Goal: Information Seeking & Learning: Learn about a topic

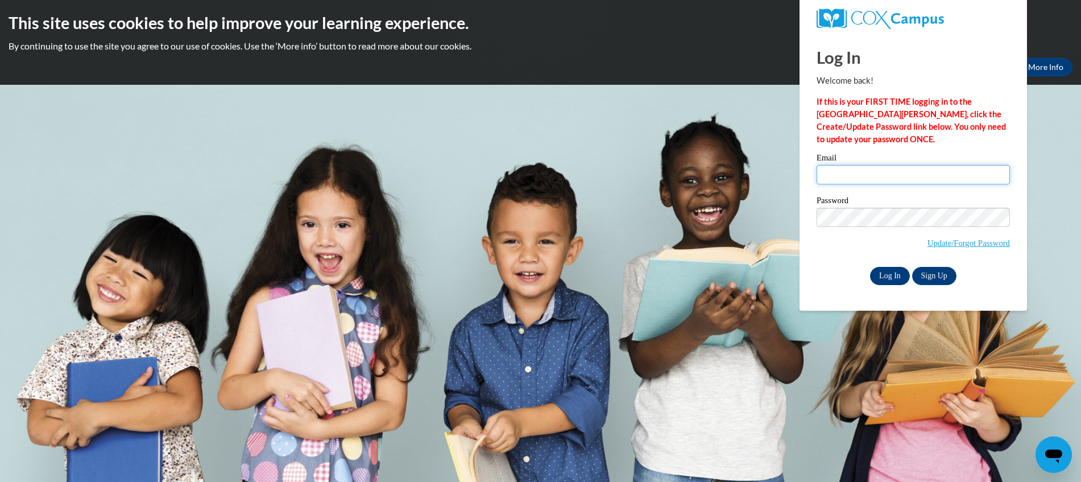
type input "kristin.alvarado@gmail.com"
click at [898, 275] on input "Log In" at bounding box center [890, 276] width 40 height 18
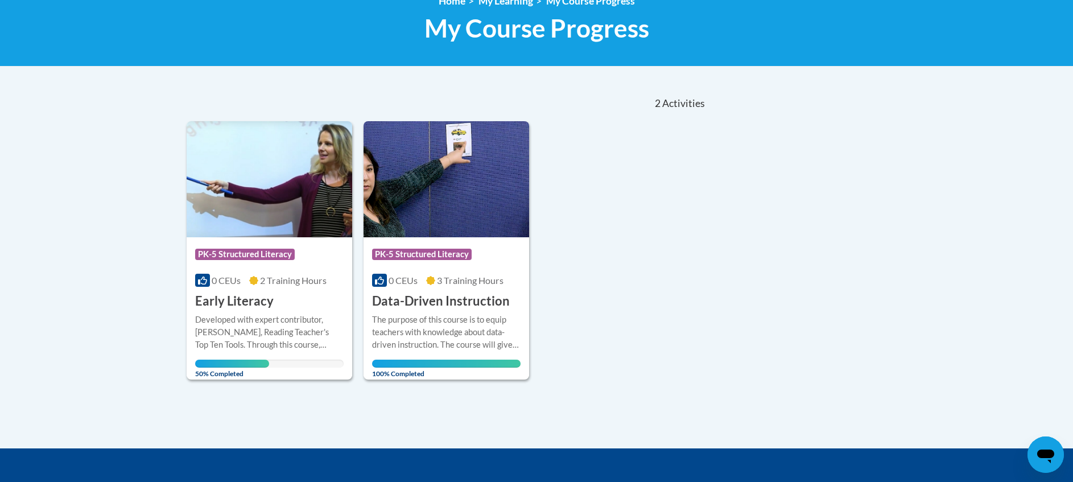
scroll to position [228, 0]
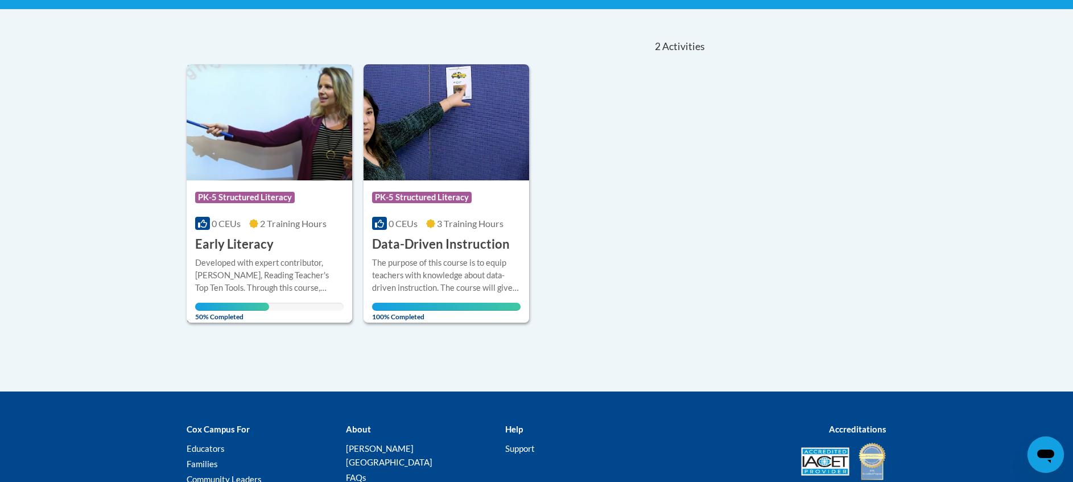
click at [265, 149] on img at bounding box center [270, 122] width 166 height 116
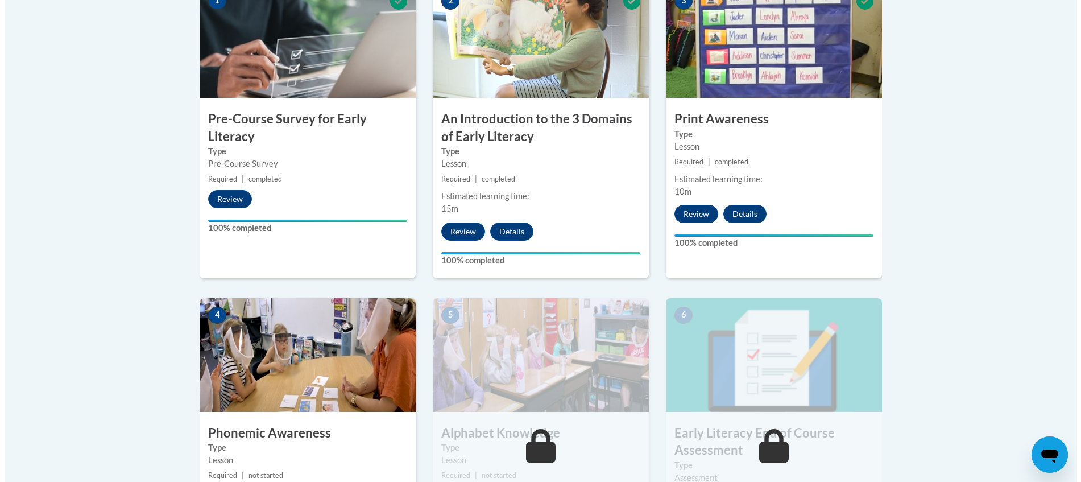
scroll to position [569, 0]
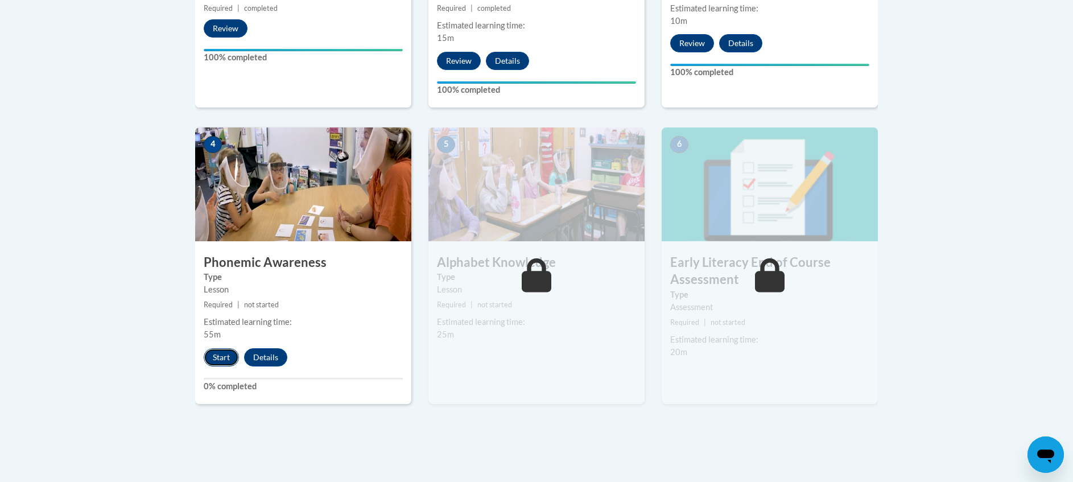
click at [220, 358] on button "Start" at bounding box center [221, 357] width 35 height 18
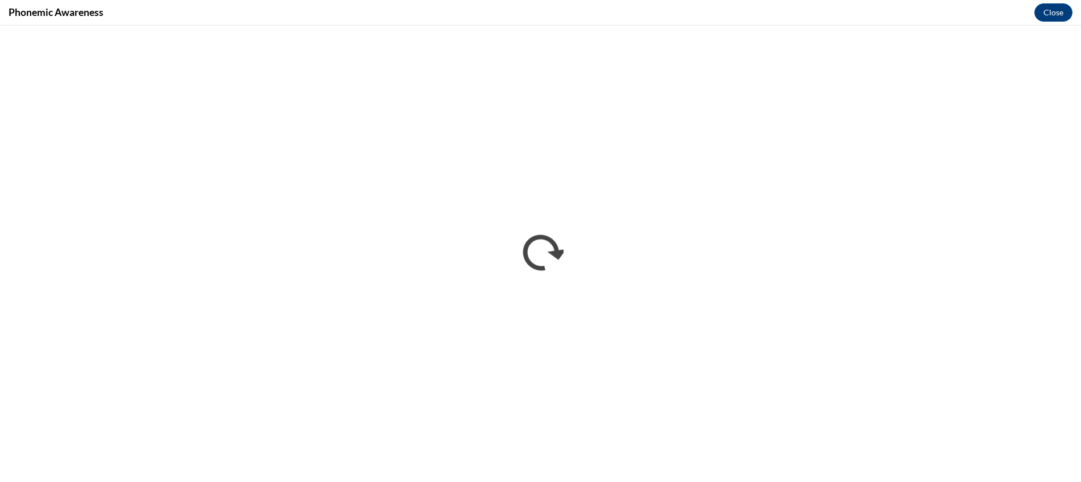
scroll to position [0, 0]
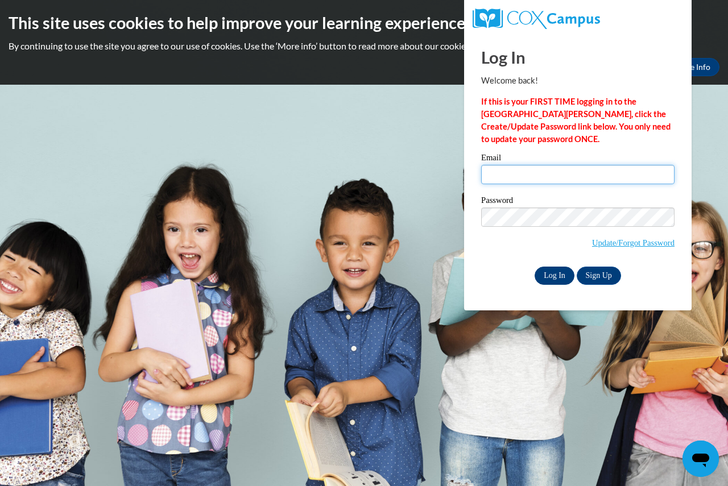
type input "kristin.alvarado@gmail.com"
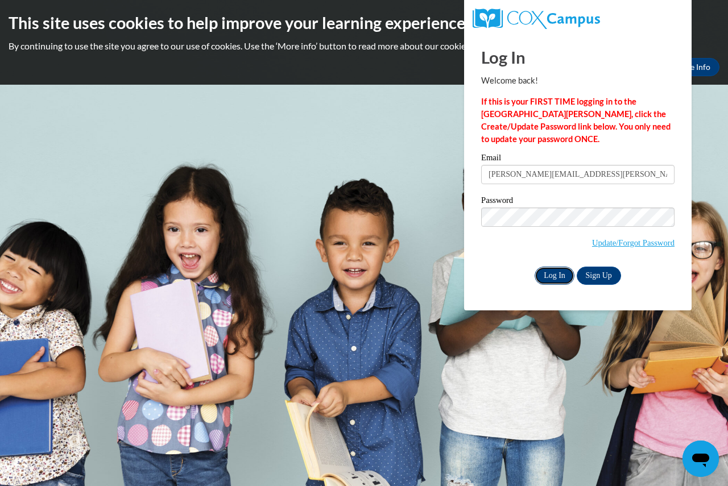
click at [564, 281] on input "Log In" at bounding box center [555, 276] width 40 height 18
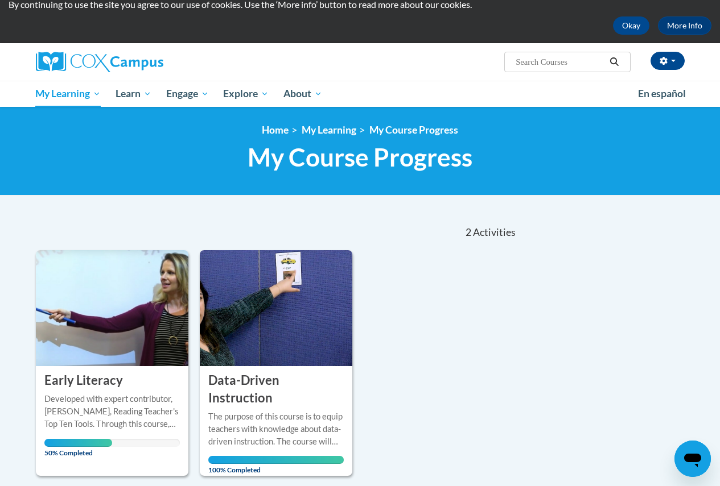
scroll to position [114, 0]
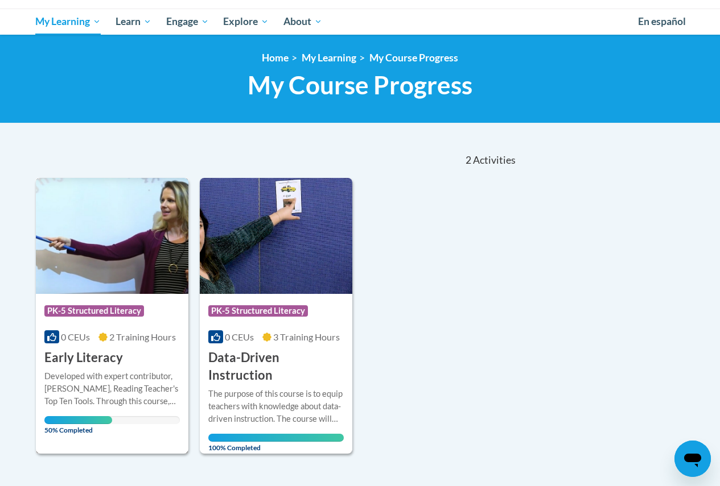
click at [98, 231] on img at bounding box center [112, 236] width 152 height 116
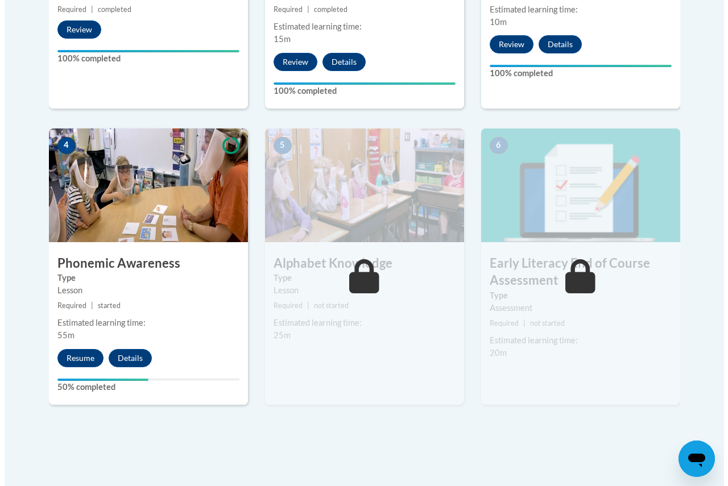
scroll to position [569, 0]
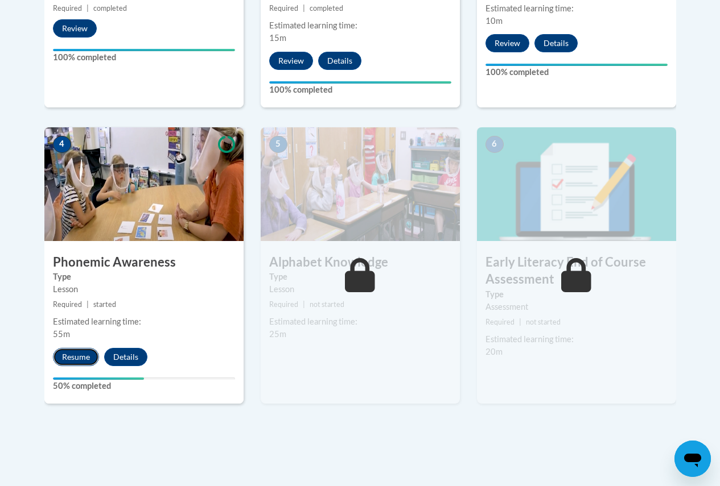
click at [75, 354] on button "Resume" at bounding box center [76, 357] width 46 height 18
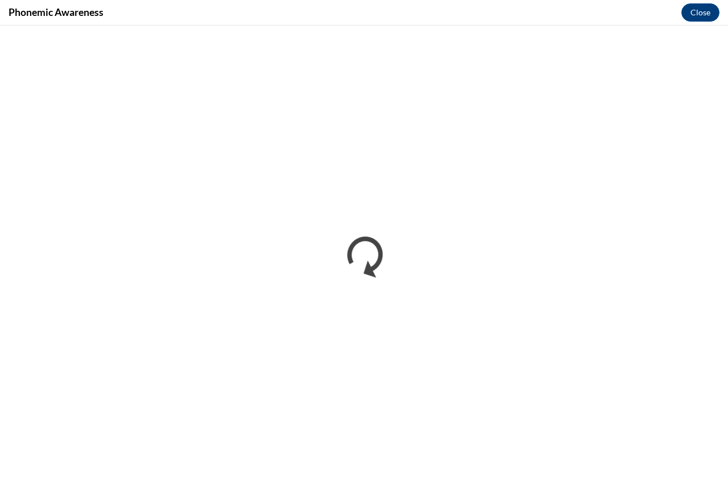
scroll to position [0, 0]
